Goal: Task Accomplishment & Management: Use online tool/utility

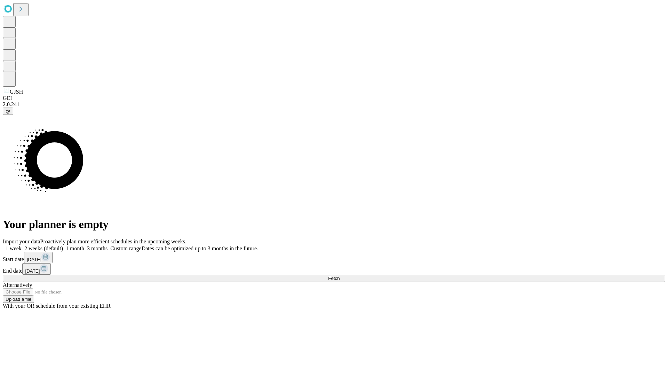
click at [340, 276] on span "Fetch" at bounding box center [333, 278] width 11 height 5
